Goal: Find specific page/section: Find specific page/section

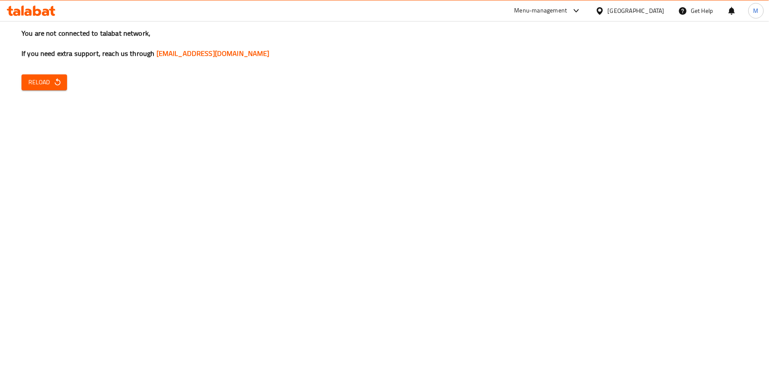
click at [65, 80] on button "Reload" at bounding box center [44, 82] width 46 height 16
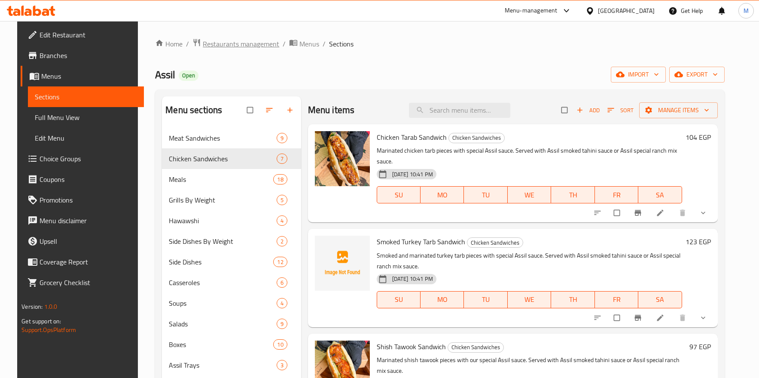
click at [235, 44] on span "Restaurants management" at bounding box center [241, 44] width 77 height 10
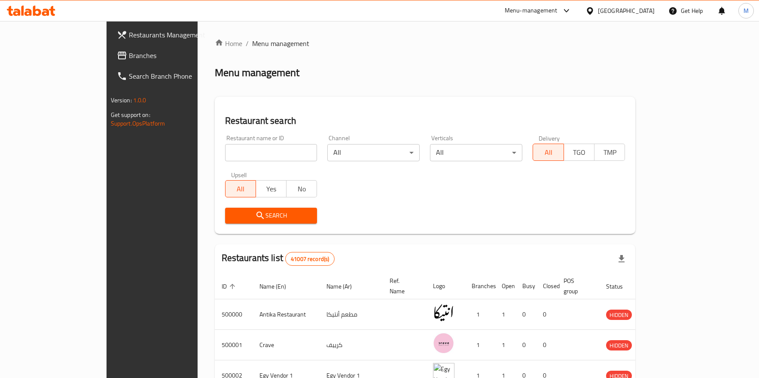
click at [225, 153] on input "search" at bounding box center [271, 152] width 92 height 17
type input "Detox Kitchen"
click button "Search" at bounding box center [271, 216] width 92 height 16
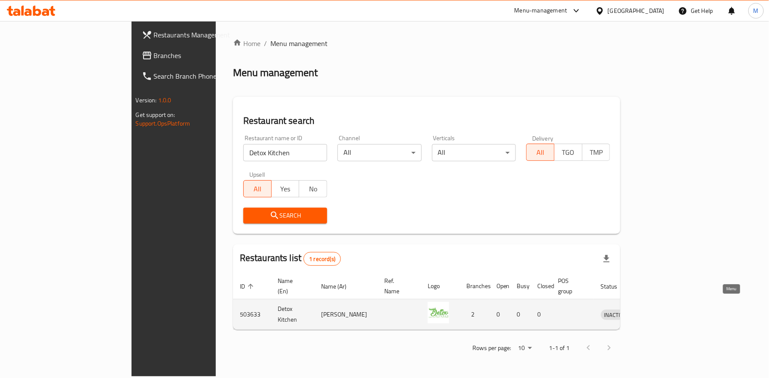
click at [658, 309] on icon "enhanced table" at bounding box center [652, 314] width 10 height 10
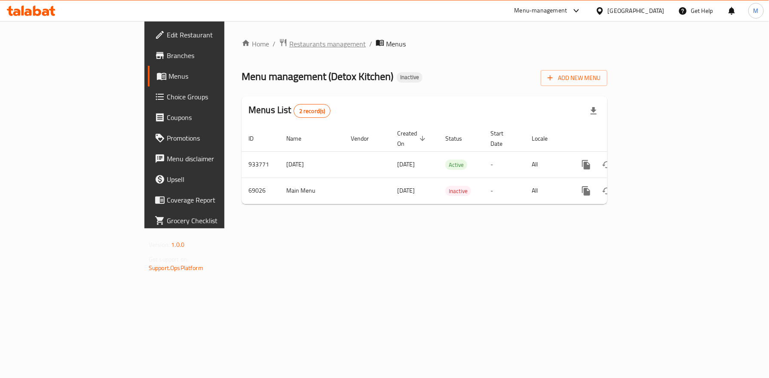
click at [289, 43] on span "Restaurants management" at bounding box center [327, 44] width 77 height 10
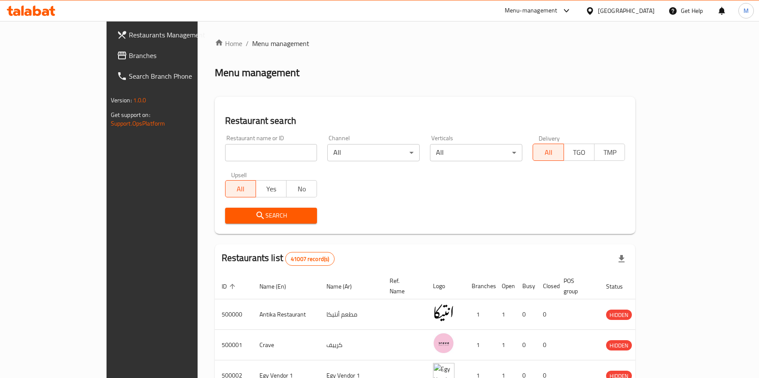
click at [129, 57] on span "Branches" at bounding box center [178, 55] width 98 height 10
